Goal: Find specific page/section: Find specific page/section

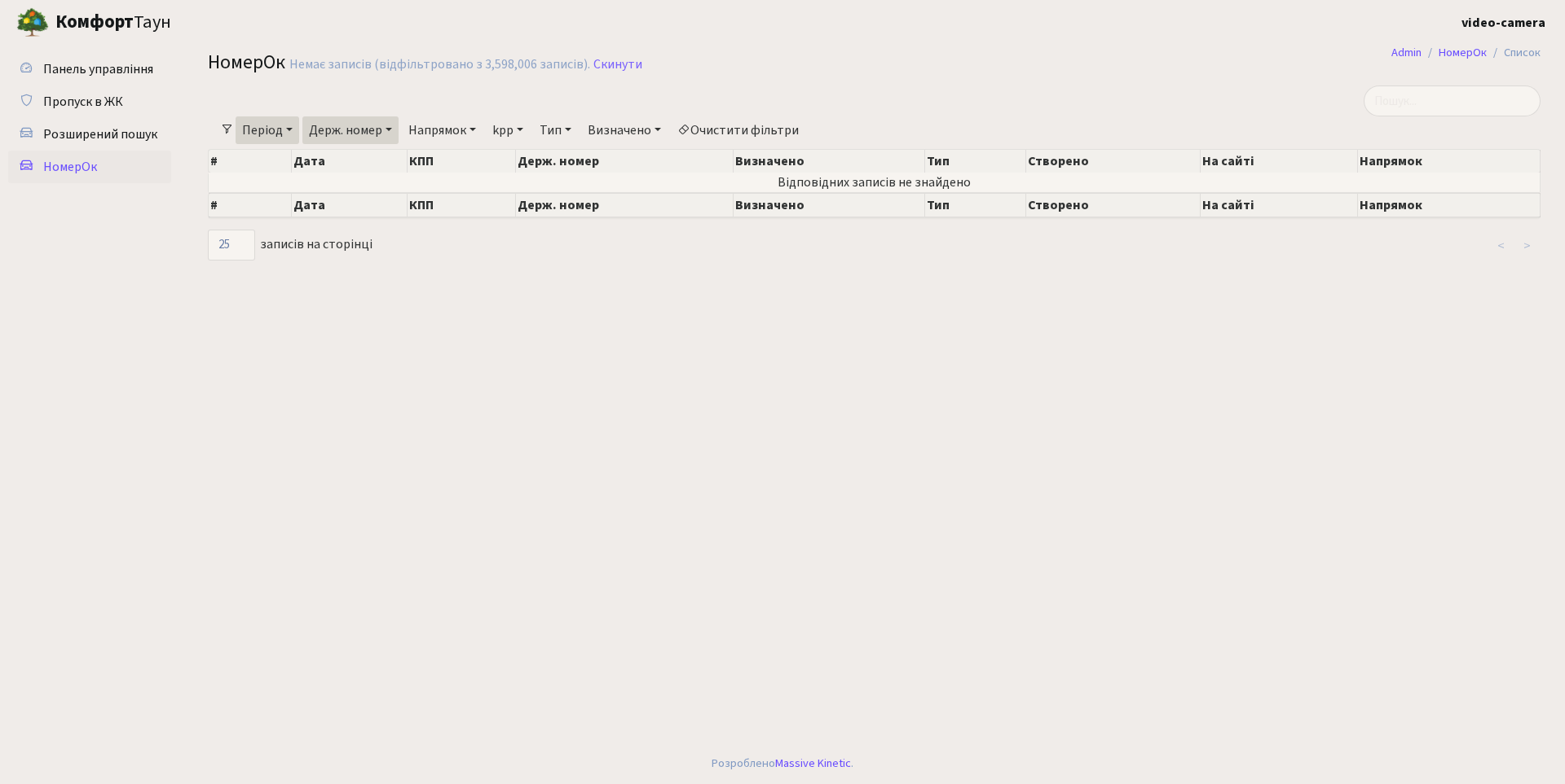
select select "25"
click at [619, 66] on link "Скинути" at bounding box center [618, 65] width 49 height 15
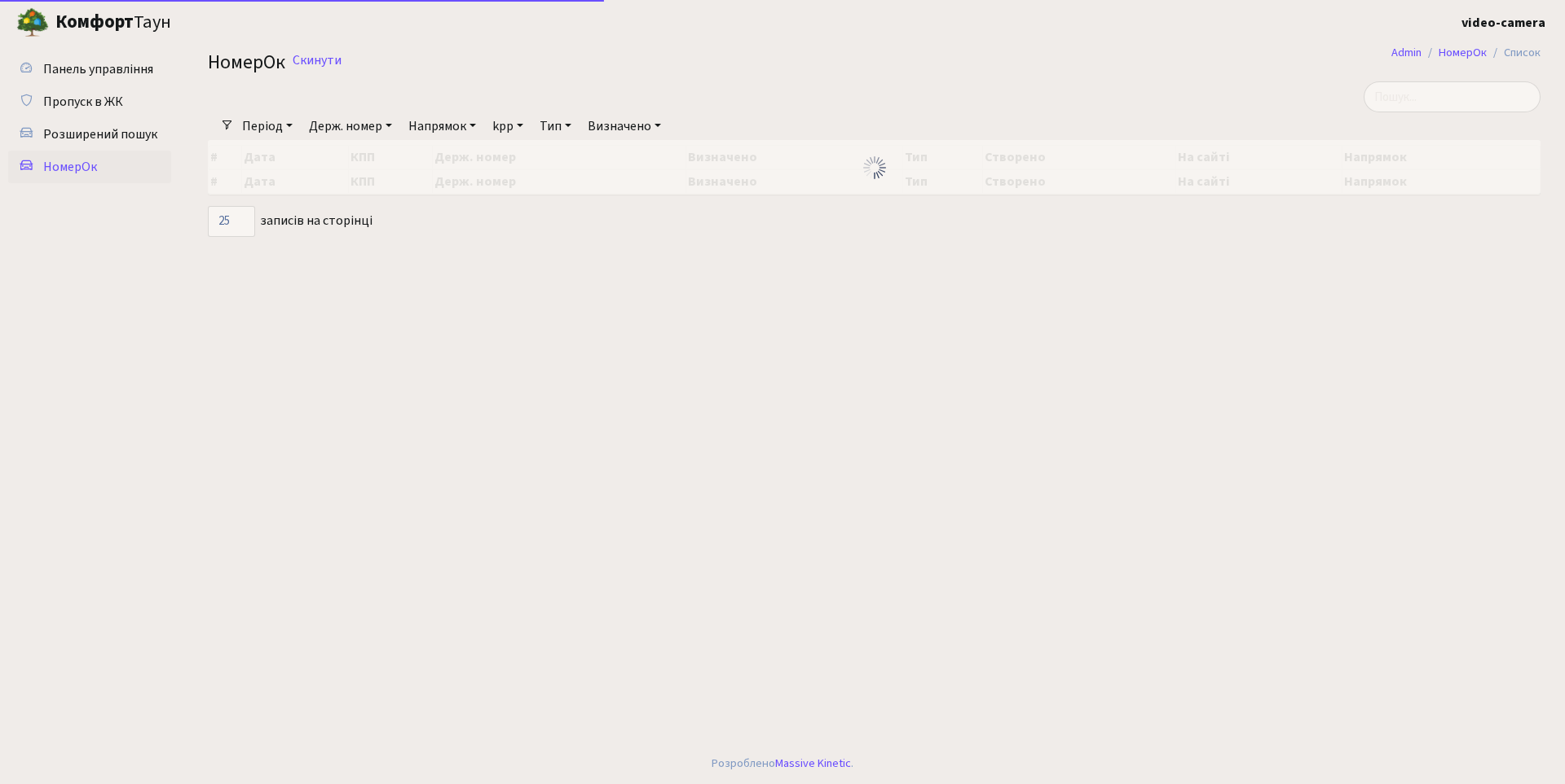
select select "25"
click at [88, 160] on span "НомерОк" at bounding box center [69, 168] width 54 height 18
select select "25"
click at [1427, 96] on input "search" at bounding box center [1452, 97] width 177 height 31
type input "0171"
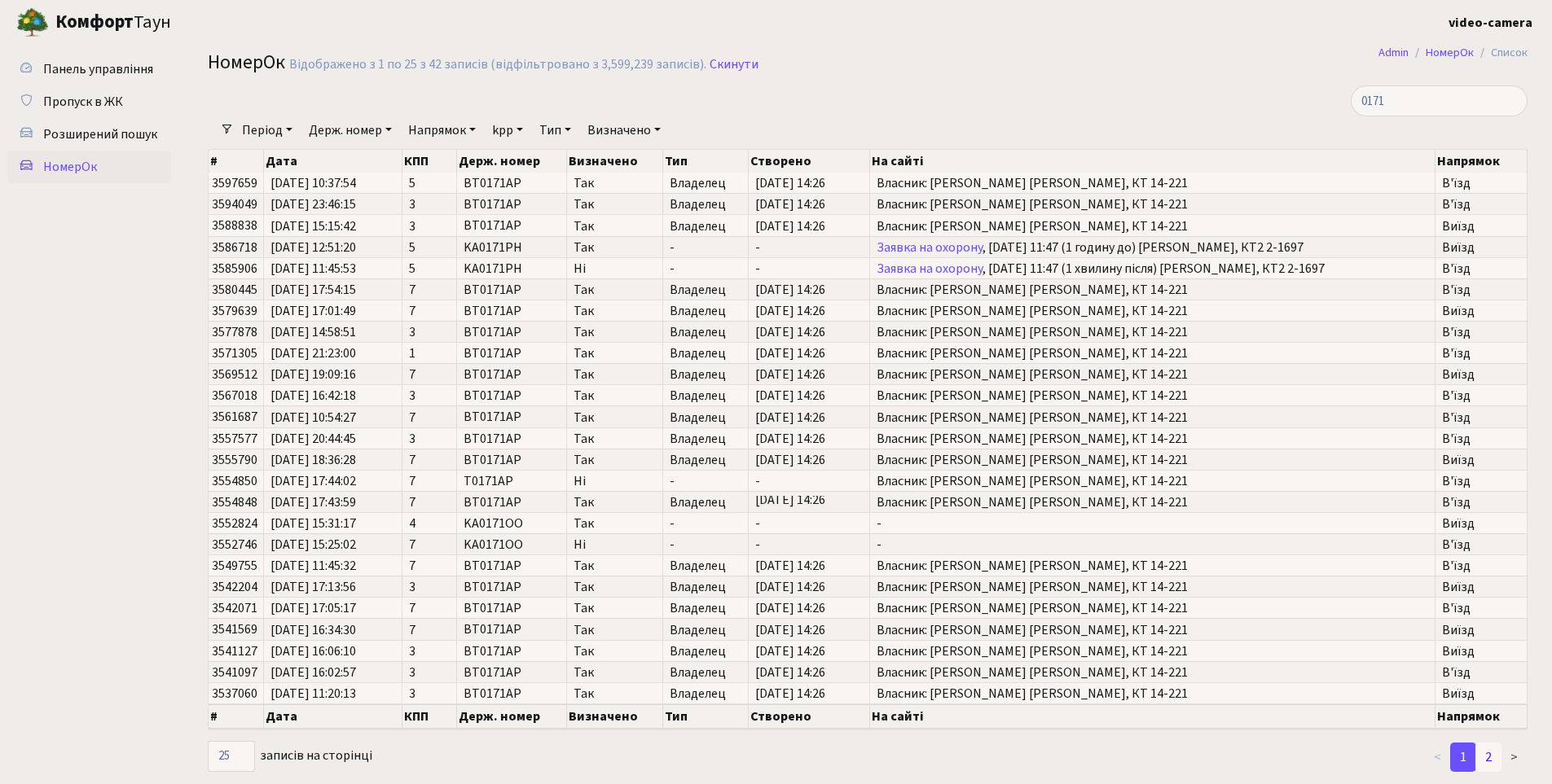
click at [1496, 751] on link "2" at bounding box center [1488, 758] width 26 height 29
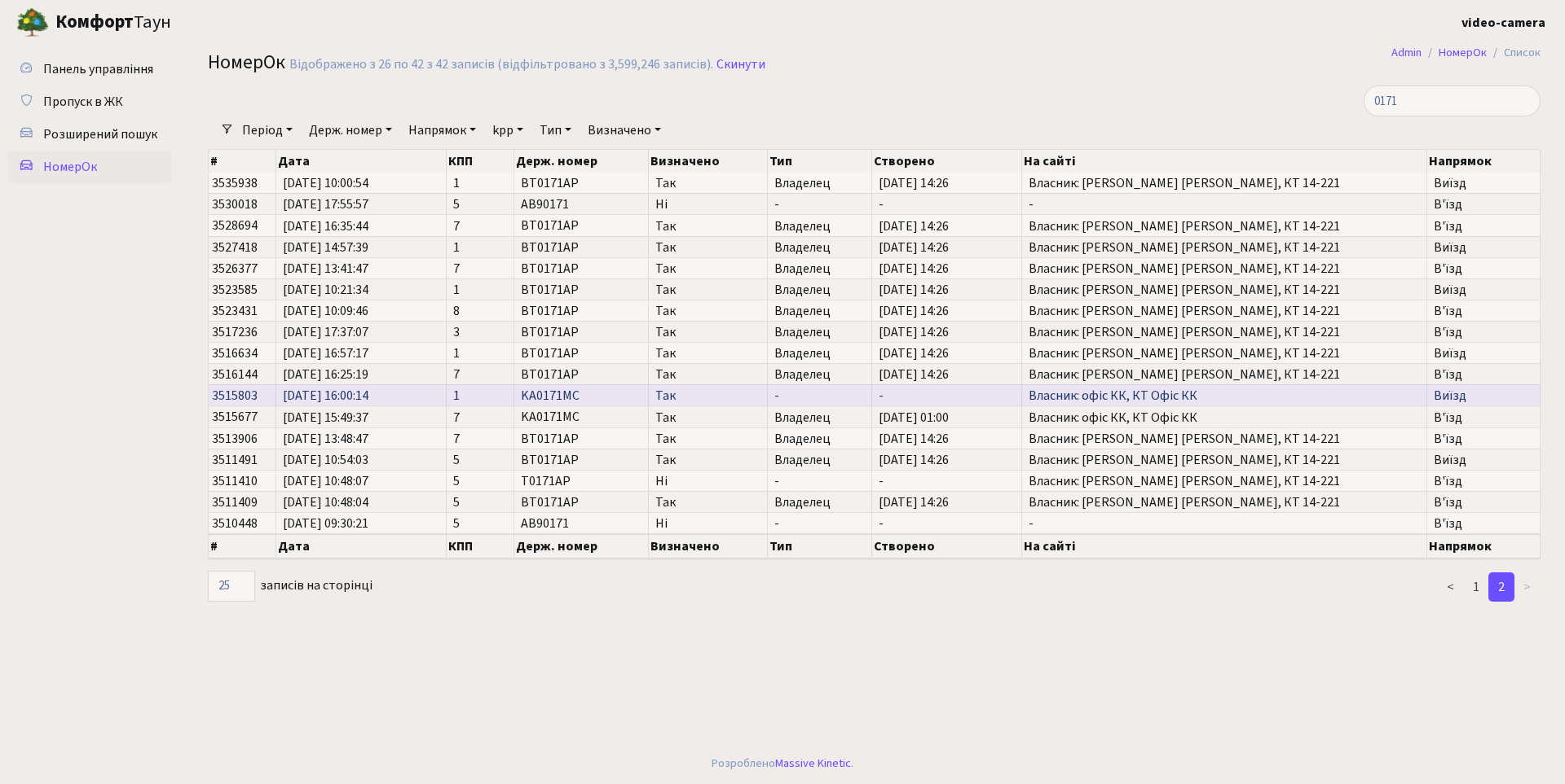
click at [659, 391] on span "Так" at bounding box center [707, 396] width 105 height 13
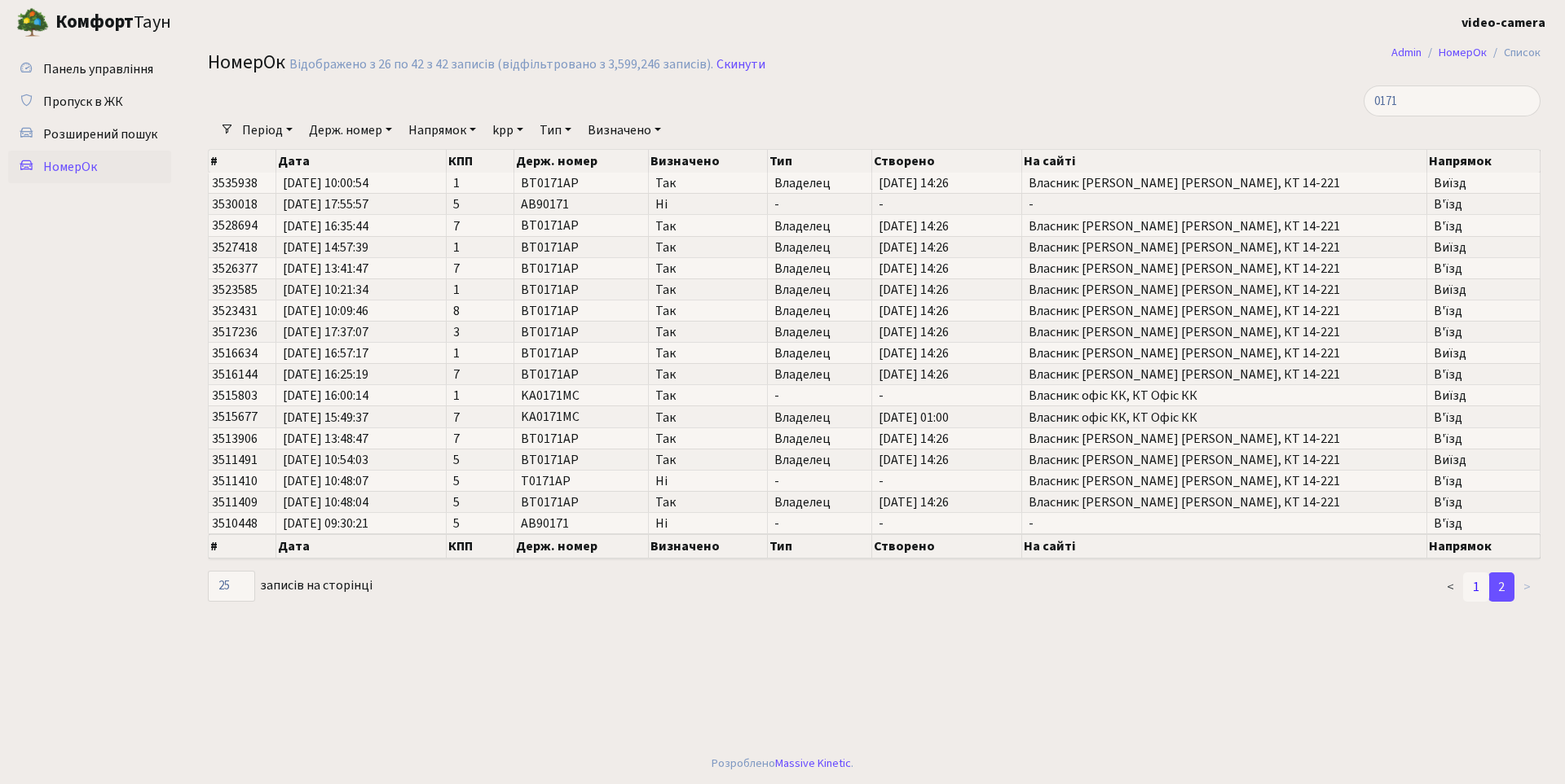
click at [1477, 595] on link "1" at bounding box center [1476, 587] width 26 height 29
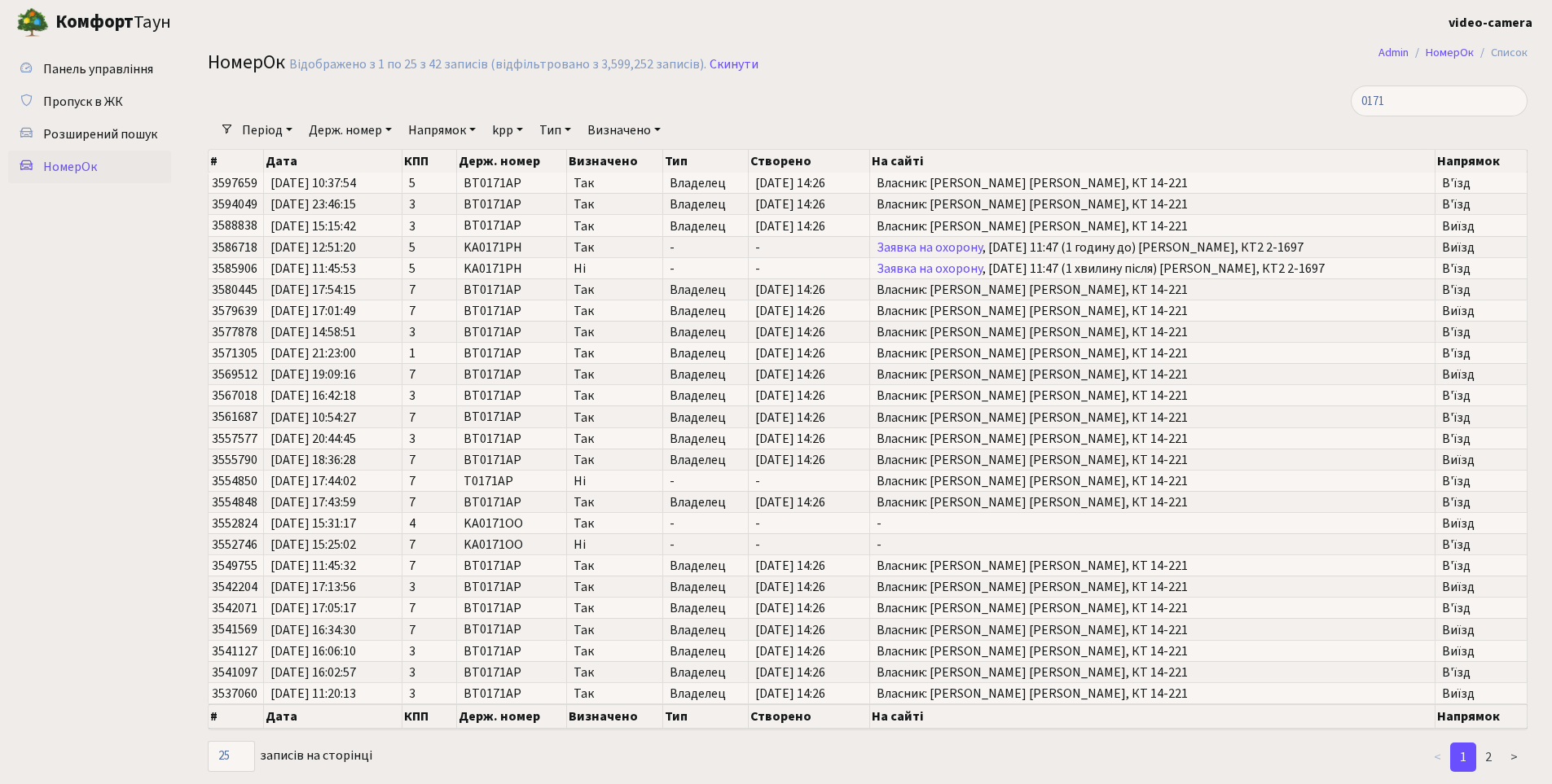
click at [102, 529] on ul "Панель управління Пропуск в ЖК Розширений пошук НомерОк" at bounding box center [89, 409] width 163 height 713
